Goal: Task Accomplishment & Management: Complete application form

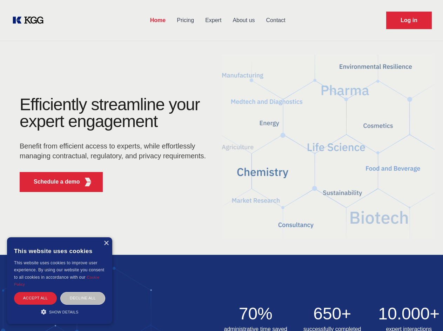
click at [221, 165] on div "Efficiently streamline your expert engagement Benefit from efficient access to …" at bounding box center [114, 146] width 213 height 101
click at [53, 182] on p "Schedule a demo" at bounding box center [57, 181] width 46 height 8
click at [106, 243] on div "× This website uses cookies This website uses cookies to improve user experienc…" at bounding box center [59, 280] width 105 height 87
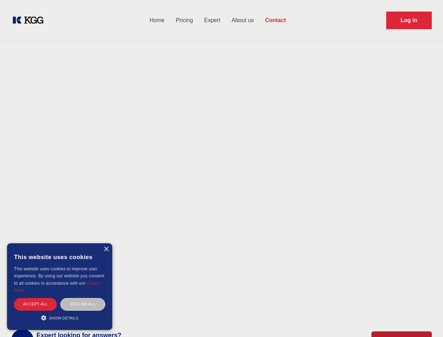
click at [35, 298] on div "Accept all" at bounding box center [35, 304] width 43 height 12
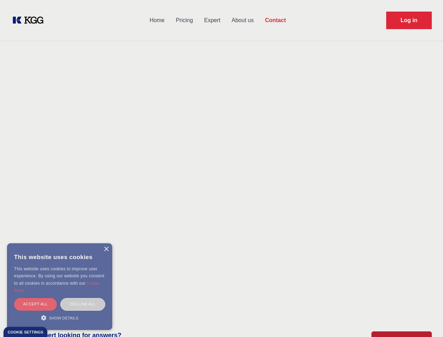
click at [83, 298] on div "Decline all" at bounding box center [82, 304] width 45 height 12
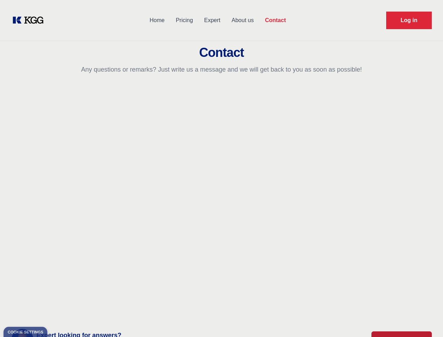
click at [60, 311] on main "Contact Any questions or remarks? Just write us a message and we will get back …" at bounding box center [221, 182] width 443 height 365
